Goal: Transaction & Acquisition: Subscribe to service/newsletter

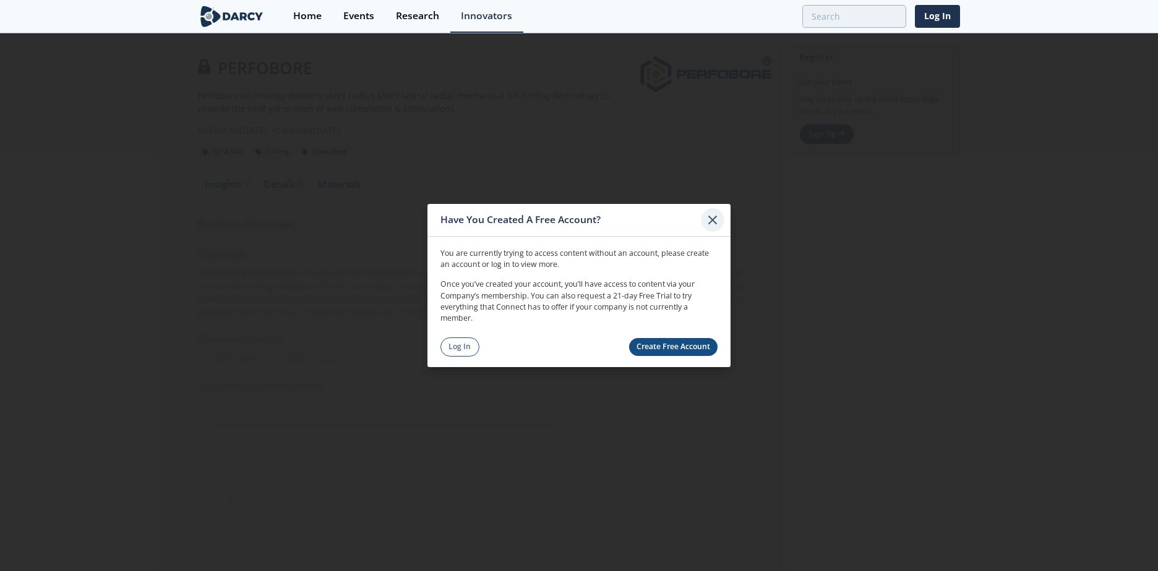
click at [716, 224] on icon at bounding box center [712, 219] width 7 height 7
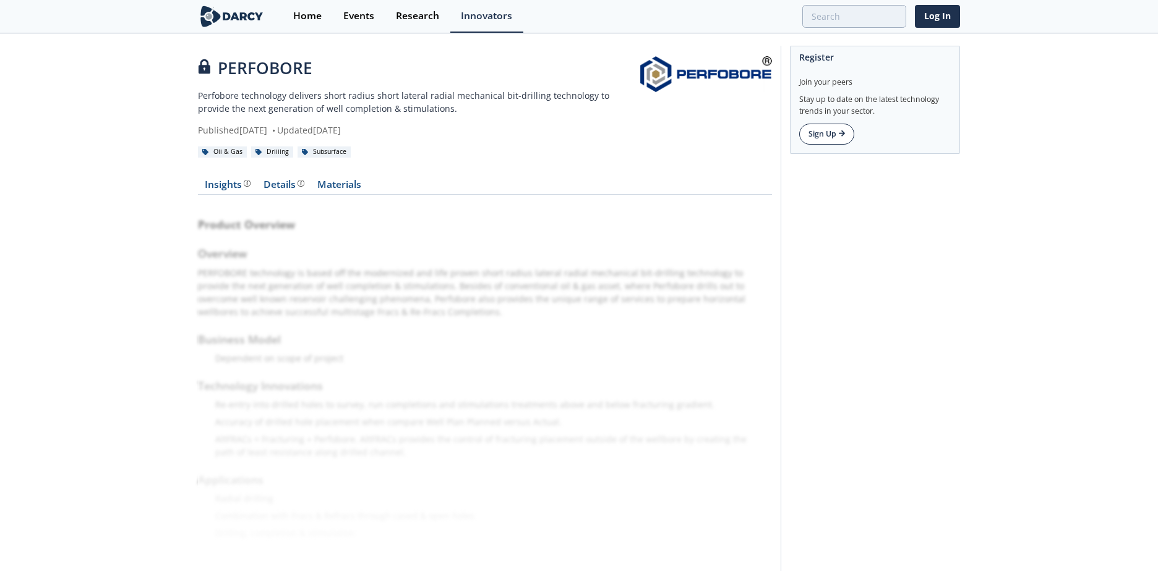
click at [834, 140] on link "Sign Up" at bounding box center [826, 134] width 55 height 21
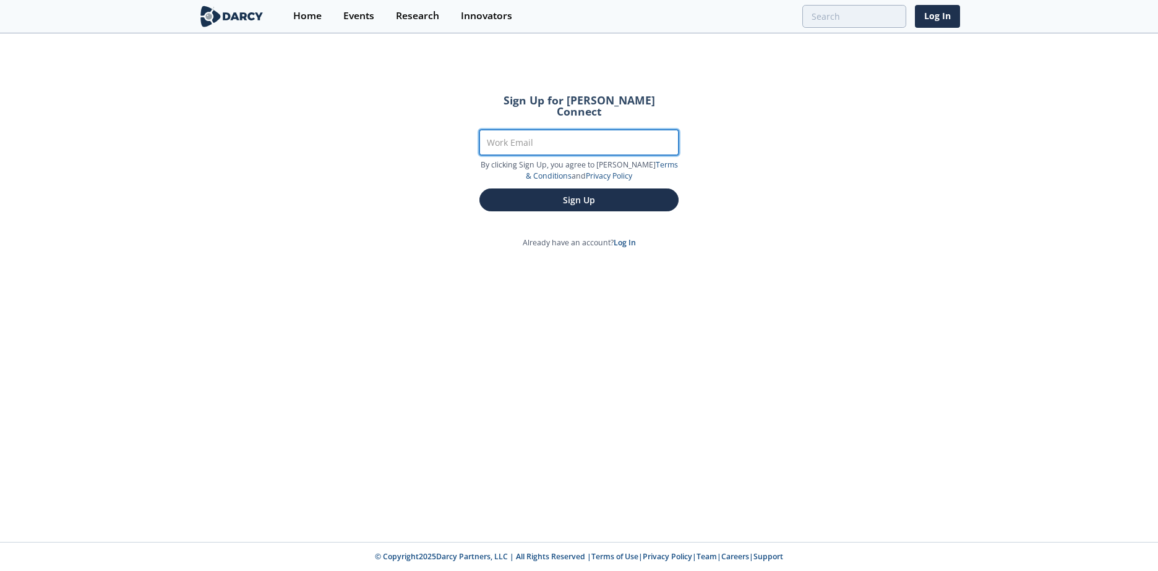
click at [538, 135] on input "Work Email" at bounding box center [578, 142] width 199 height 25
type input "[EMAIL_ADDRESS][DOMAIN_NAME]"
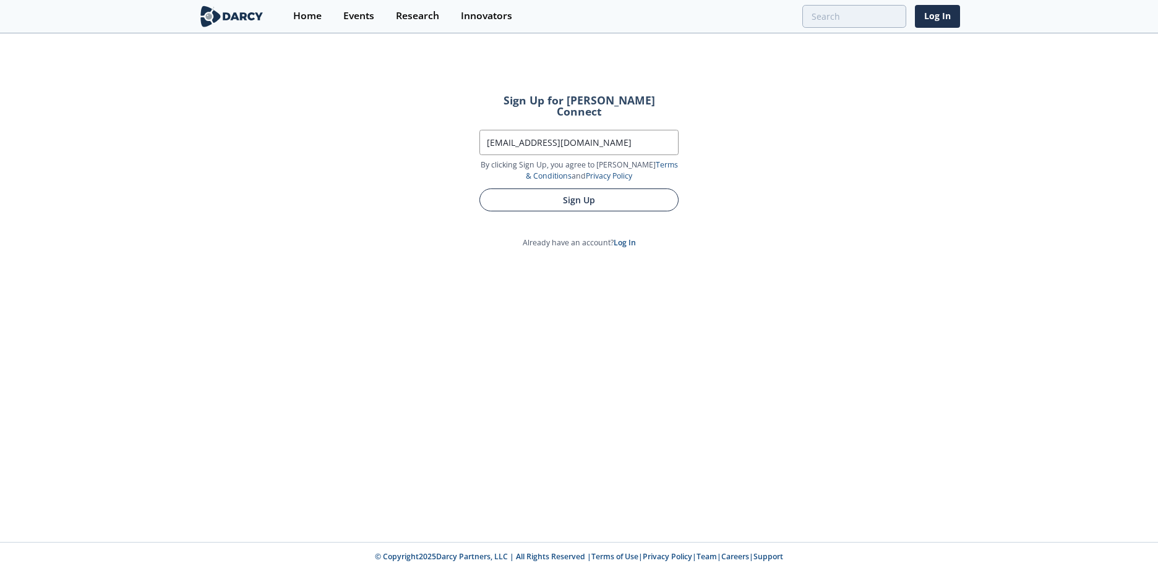
click at [571, 194] on button "Sign Up" at bounding box center [578, 200] width 199 height 23
click at [579, 190] on button "Sign Up" at bounding box center [578, 200] width 199 height 23
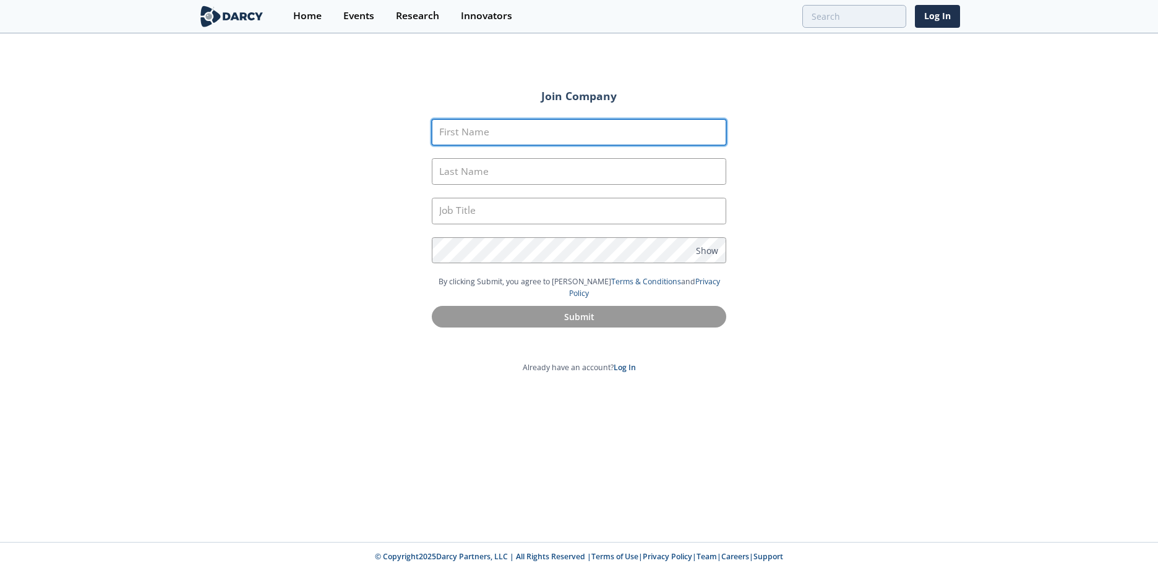
click at [501, 139] on input "First Name" at bounding box center [579, 132] width 294 height 27
type input "DR.FAISAL"
type input "DERWEESH"
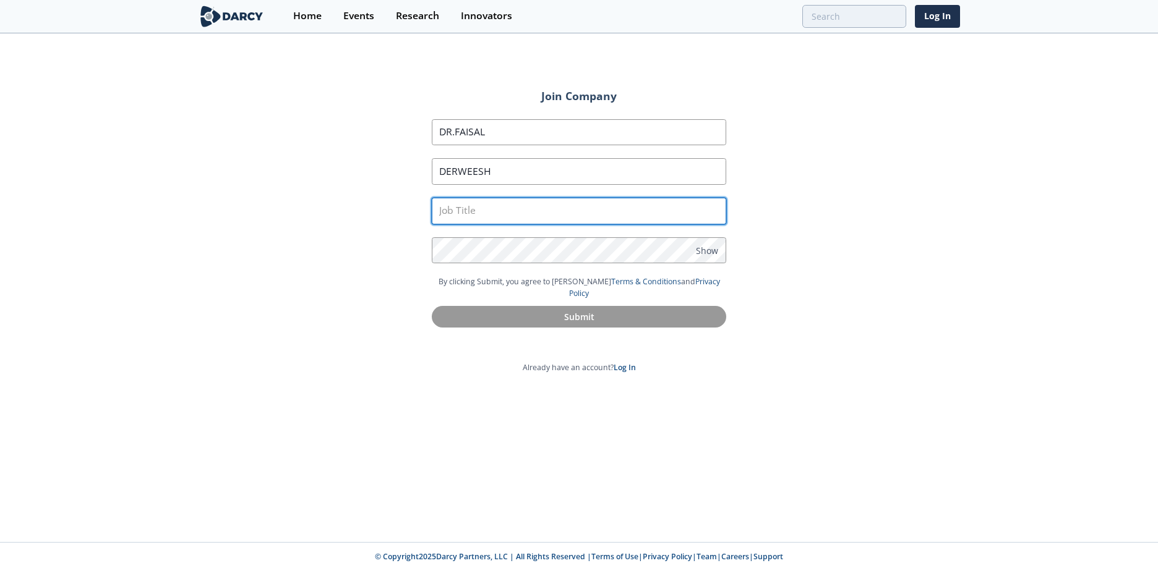
click at [496, 208] on input "text" at bounding box center [579, 211] width 294 height 27
type input "SPE"
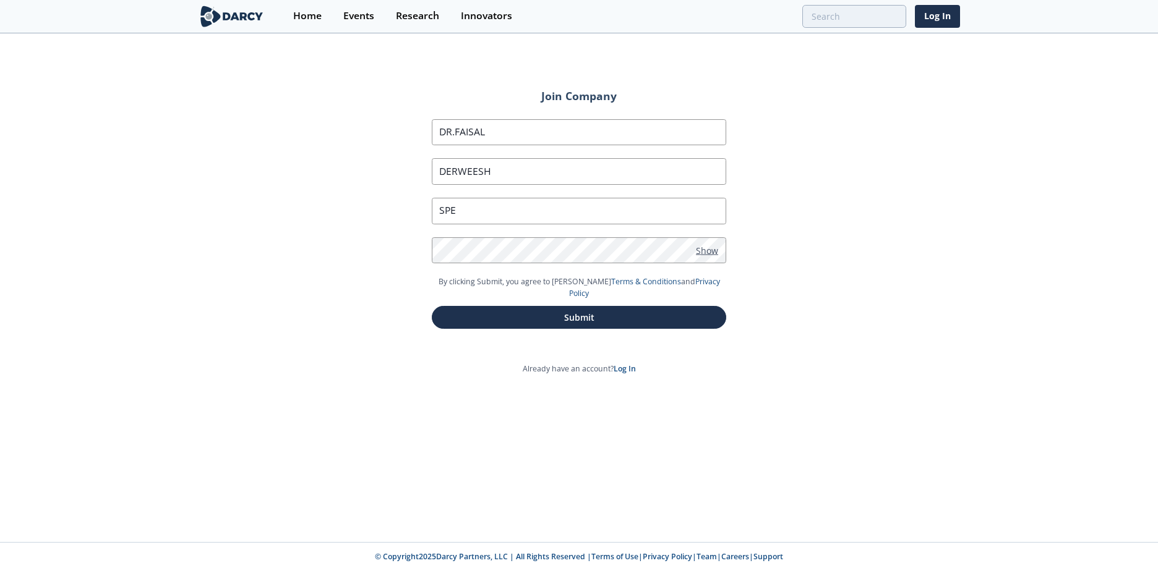
click at [713, 247] on span "Show" at bounding box center [707, 250] width 22 height 13
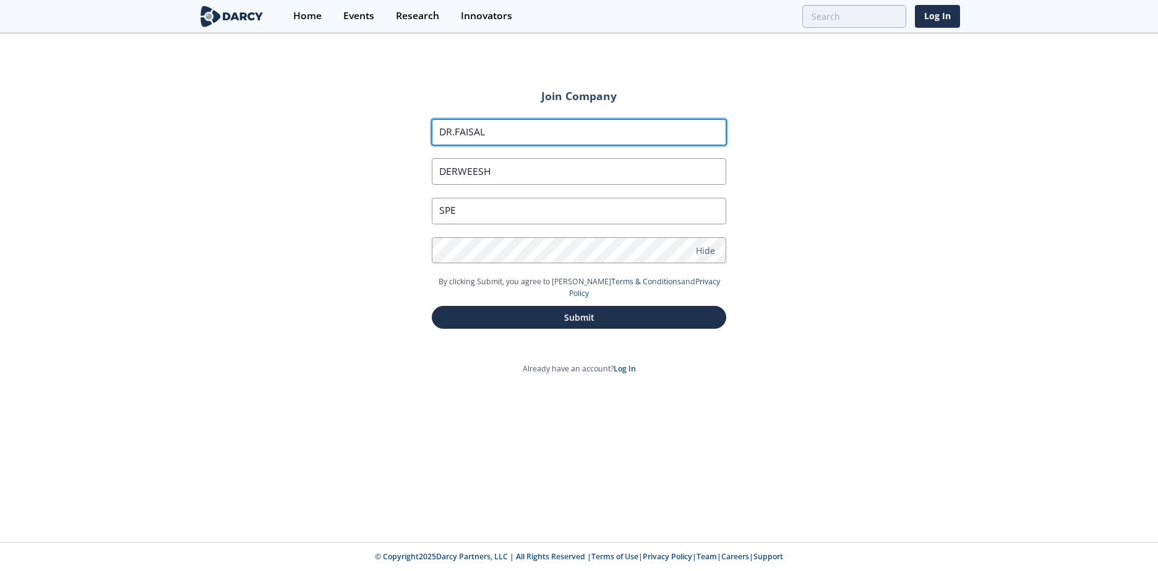
click at [453, 132] on input "DR.FAISAL" at bounding box center [579, 132] width 294 height 27
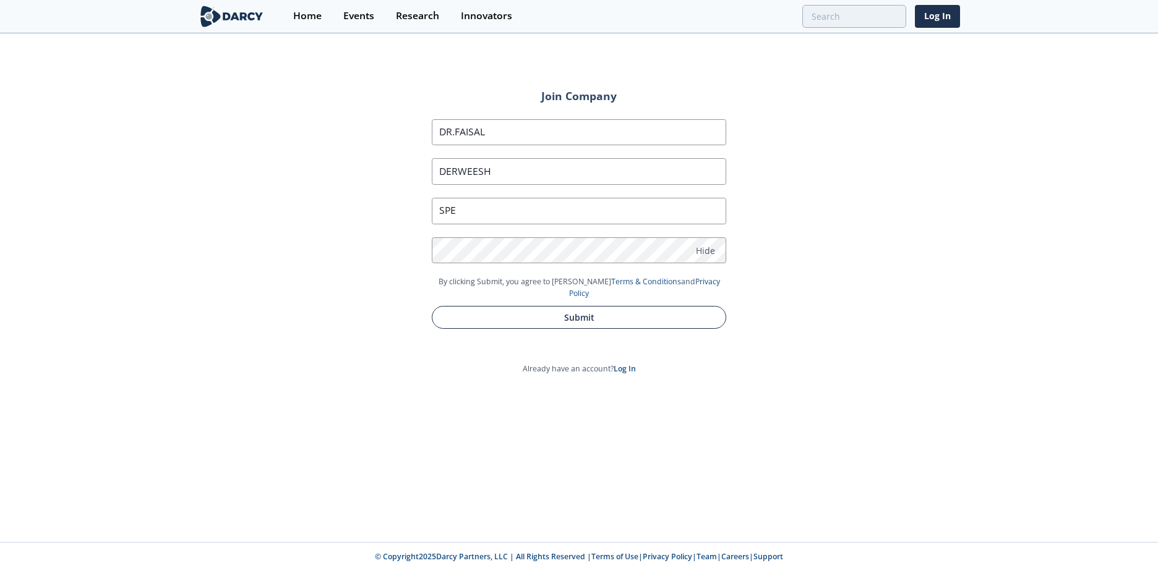
click at [583, 307] on button "Submit" at bounding box center [579, 317] width 294 height 23
type input "Derweesh"
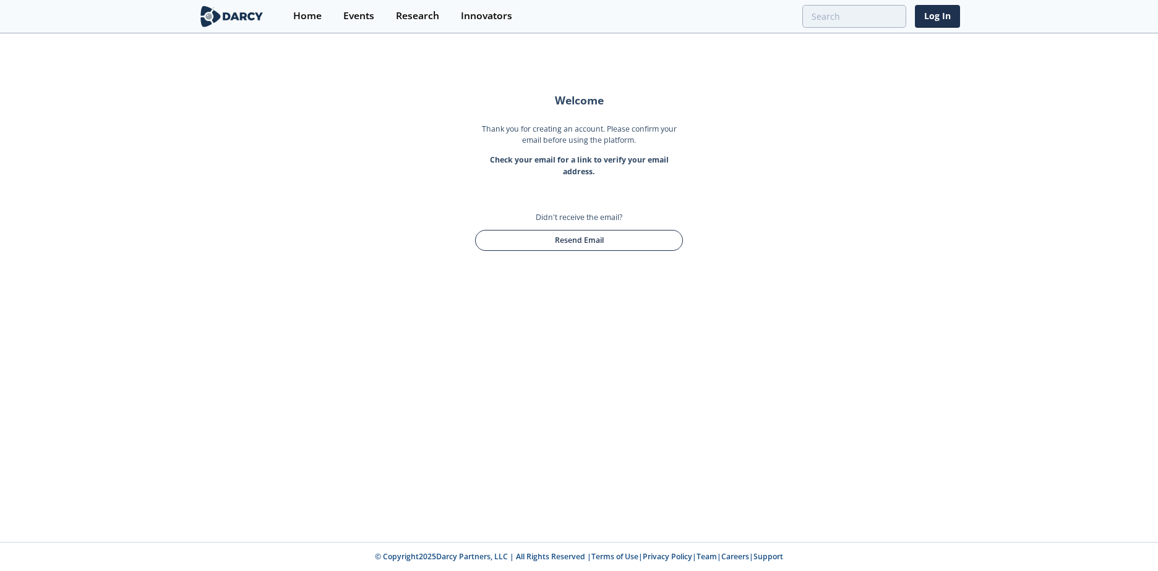
click at [571, 243] on button "Resend Email" at bounding box center [579, 240] width 208 height 21
click at [301, 13] on div "Home" at bounding box center [307, 16] width 28 height 10
